Goal: Navigation & Orientation: Find specific page/section

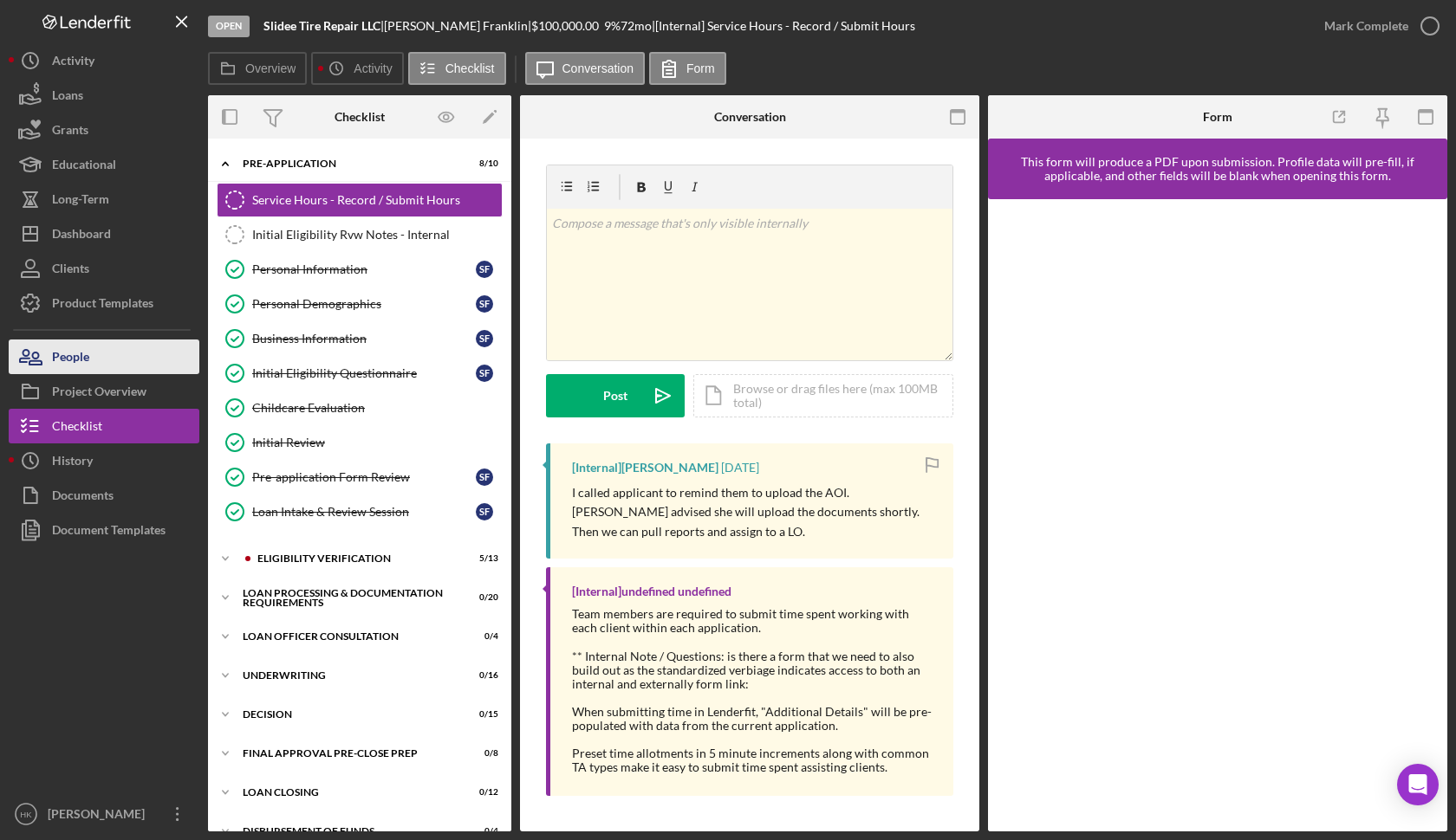
click at [147, 347] on button "People" at bounding box center [103, 356] width 191 height 35
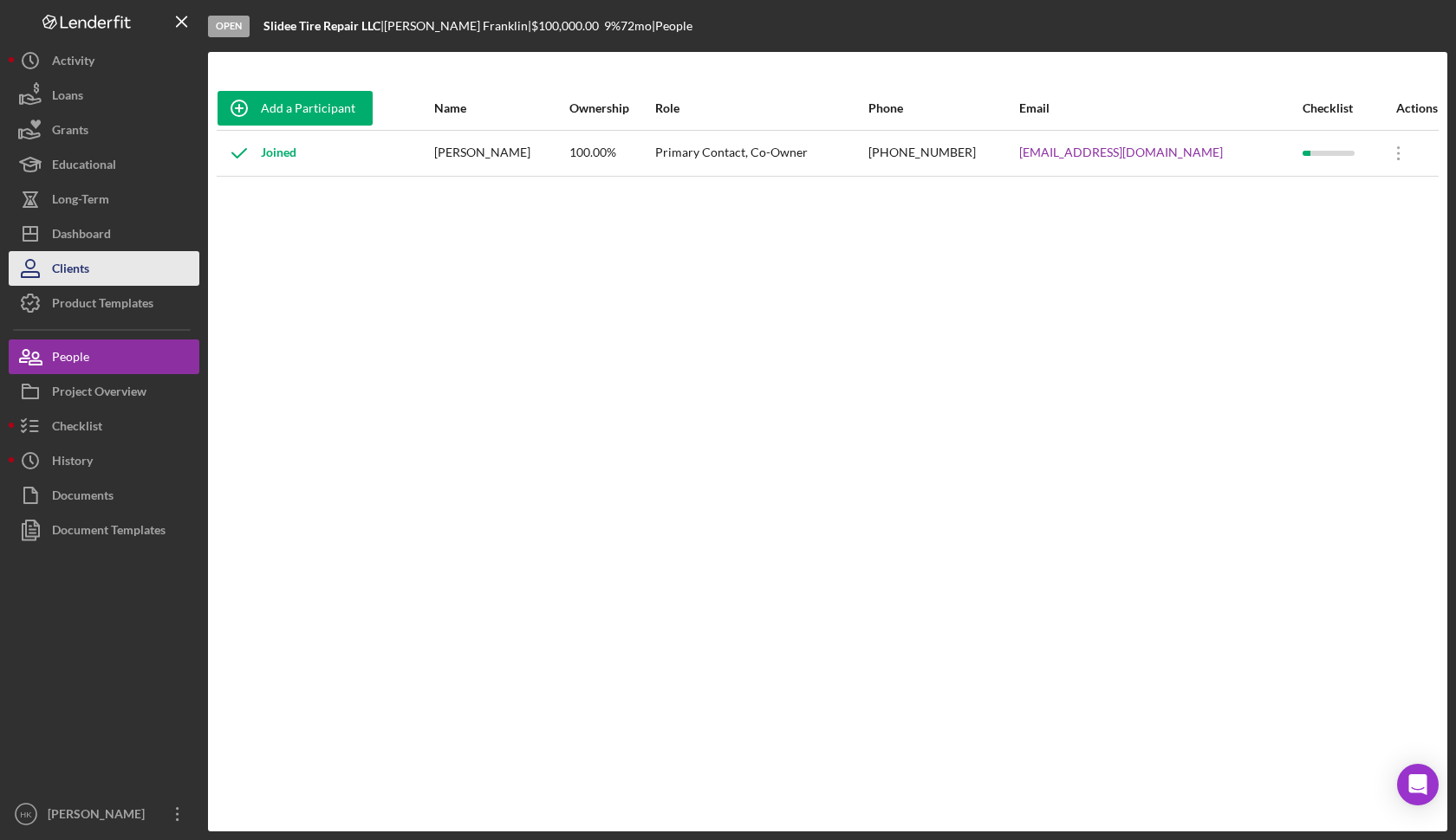
click at [128, 257] on button "Clients" at bounding box center [103, 268] width 191 height 35
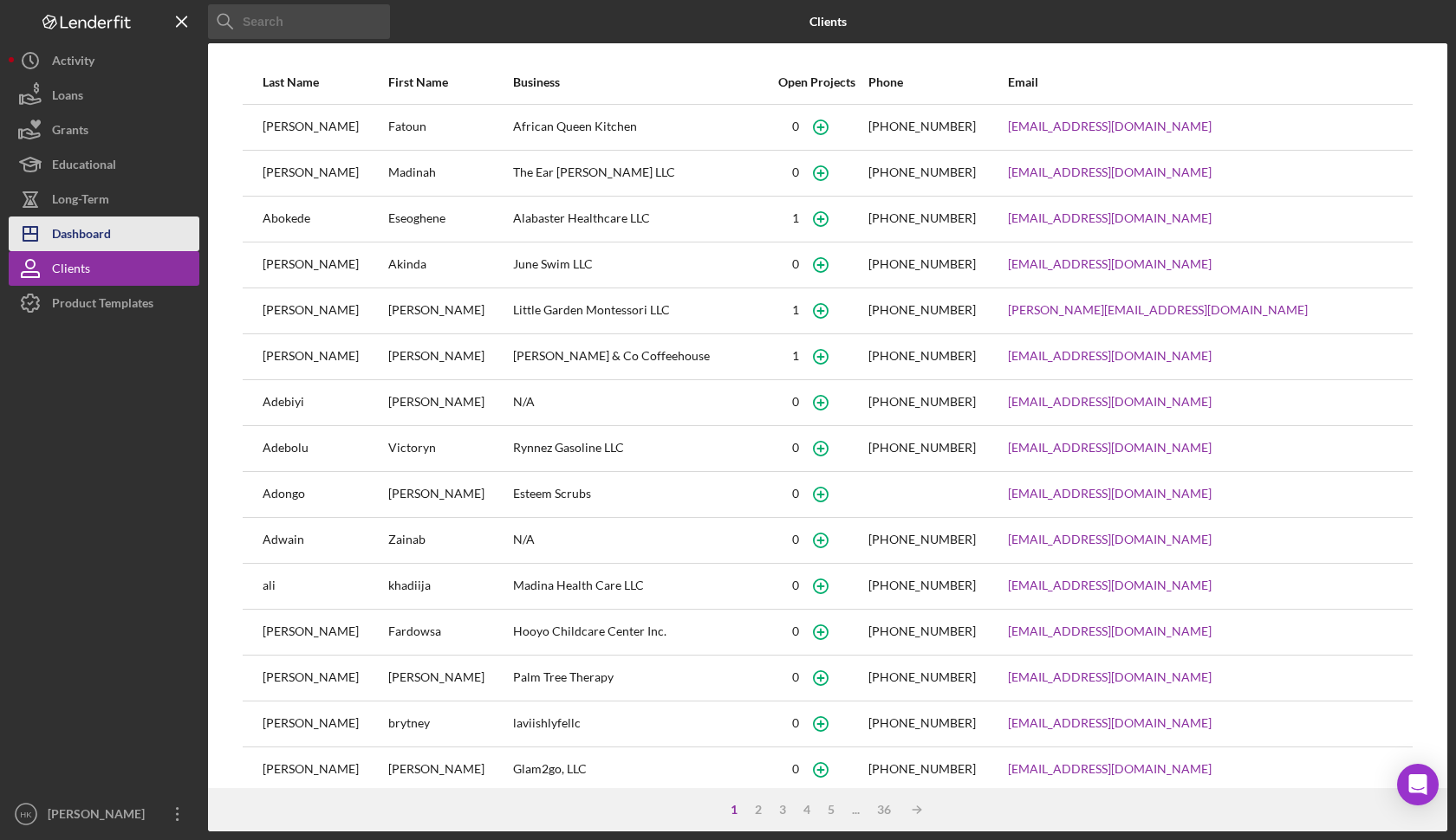
click at [120, 237] on button "Icon/Dashboard Dashboard" at bounding box center [103, 234] width 191 height 35
